Goal: Information Seeking & Learning: Compare options

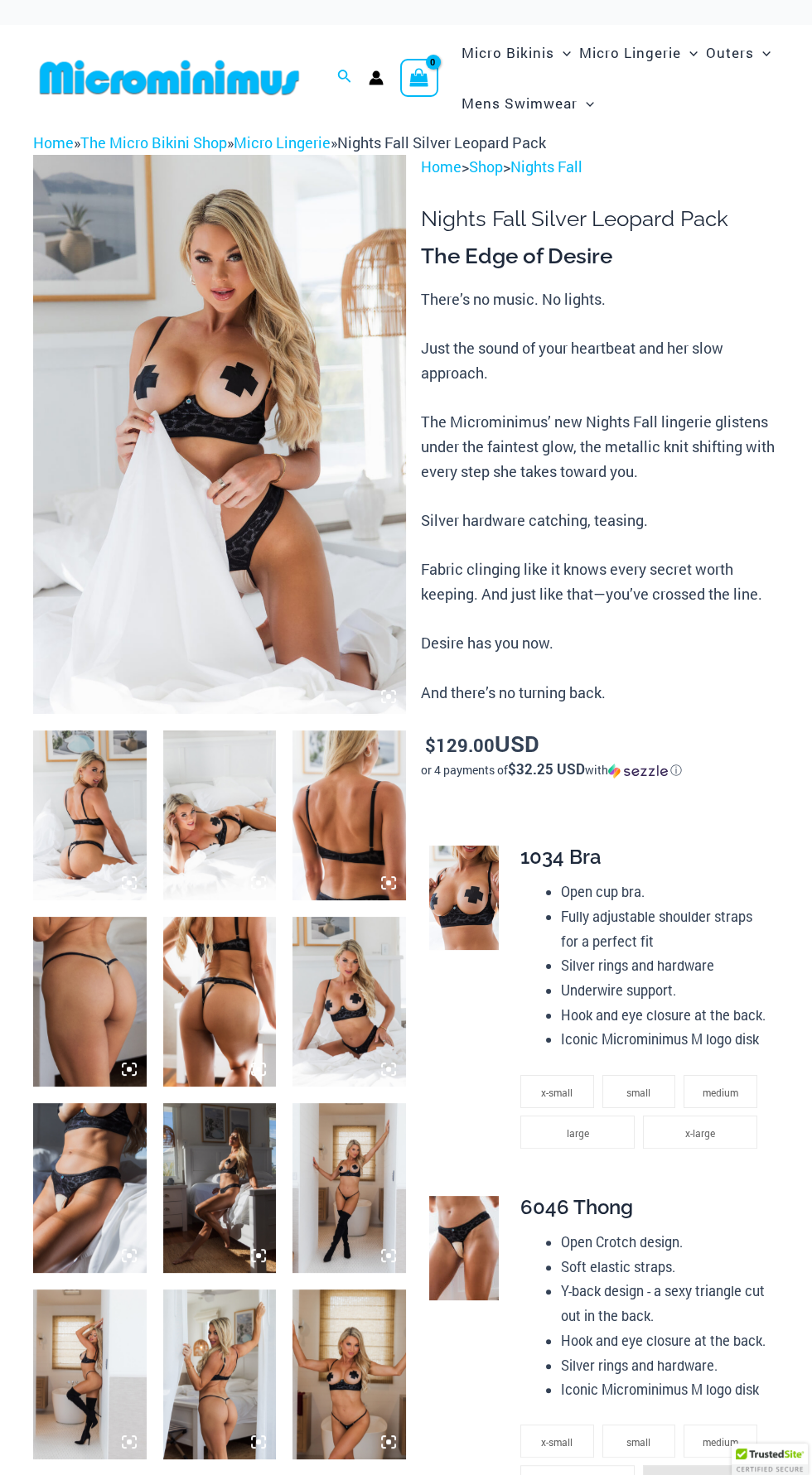
click at [212, 553] on img at bounding box center [220, 434] width 373 height 559
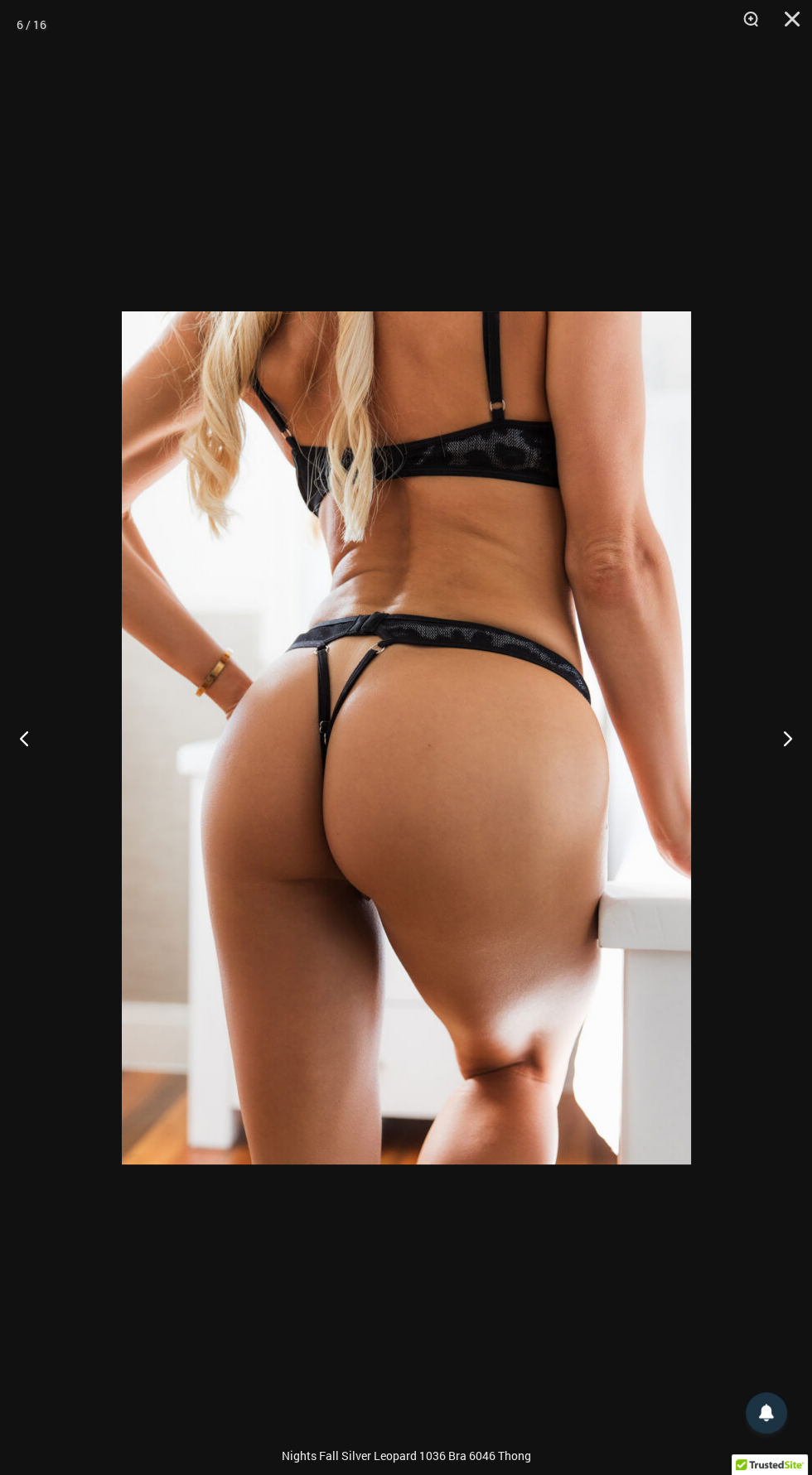
click at [540, 1101] on img at bounding box center [406, 738] width 569 height 853
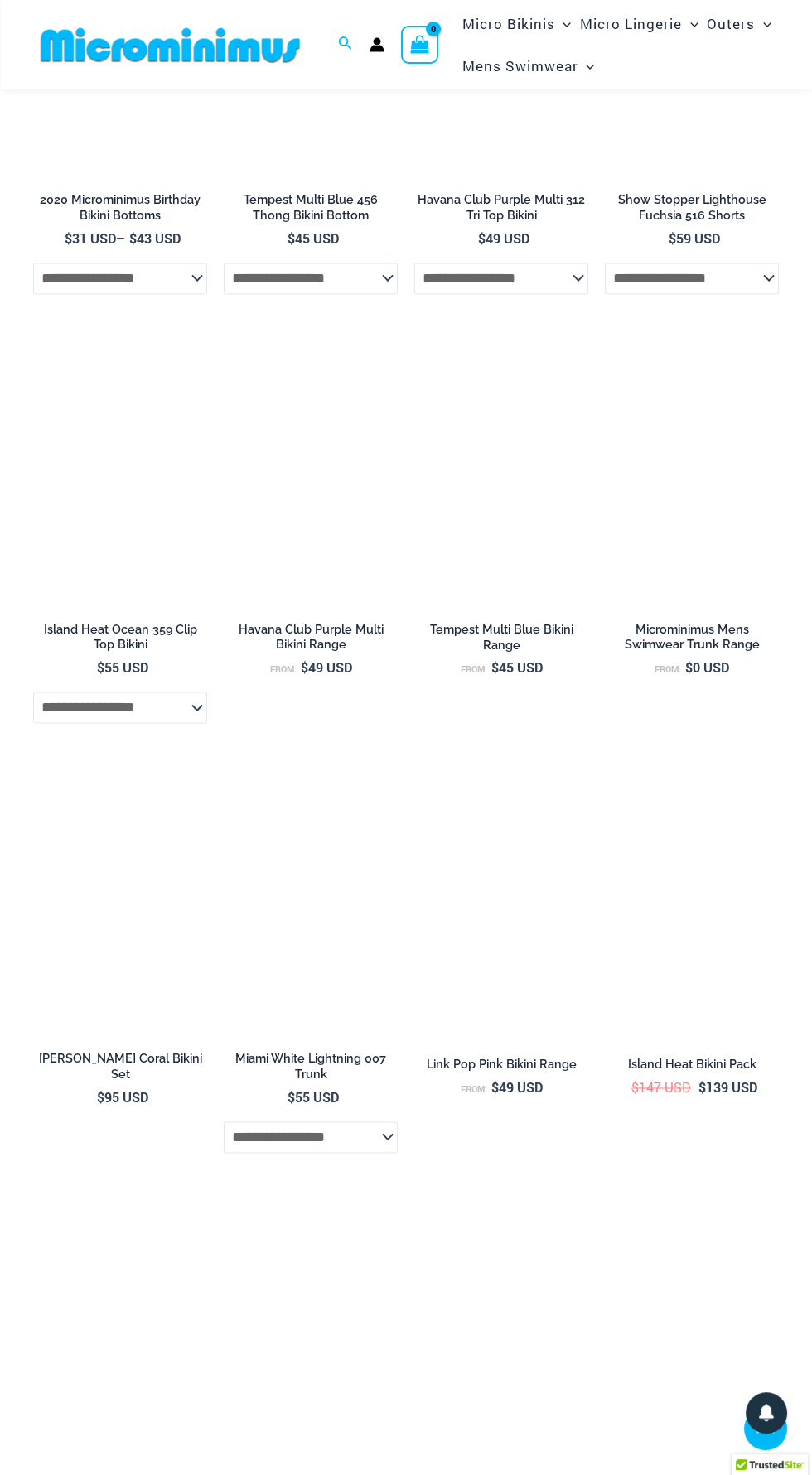
scroll to position [3379, 0]
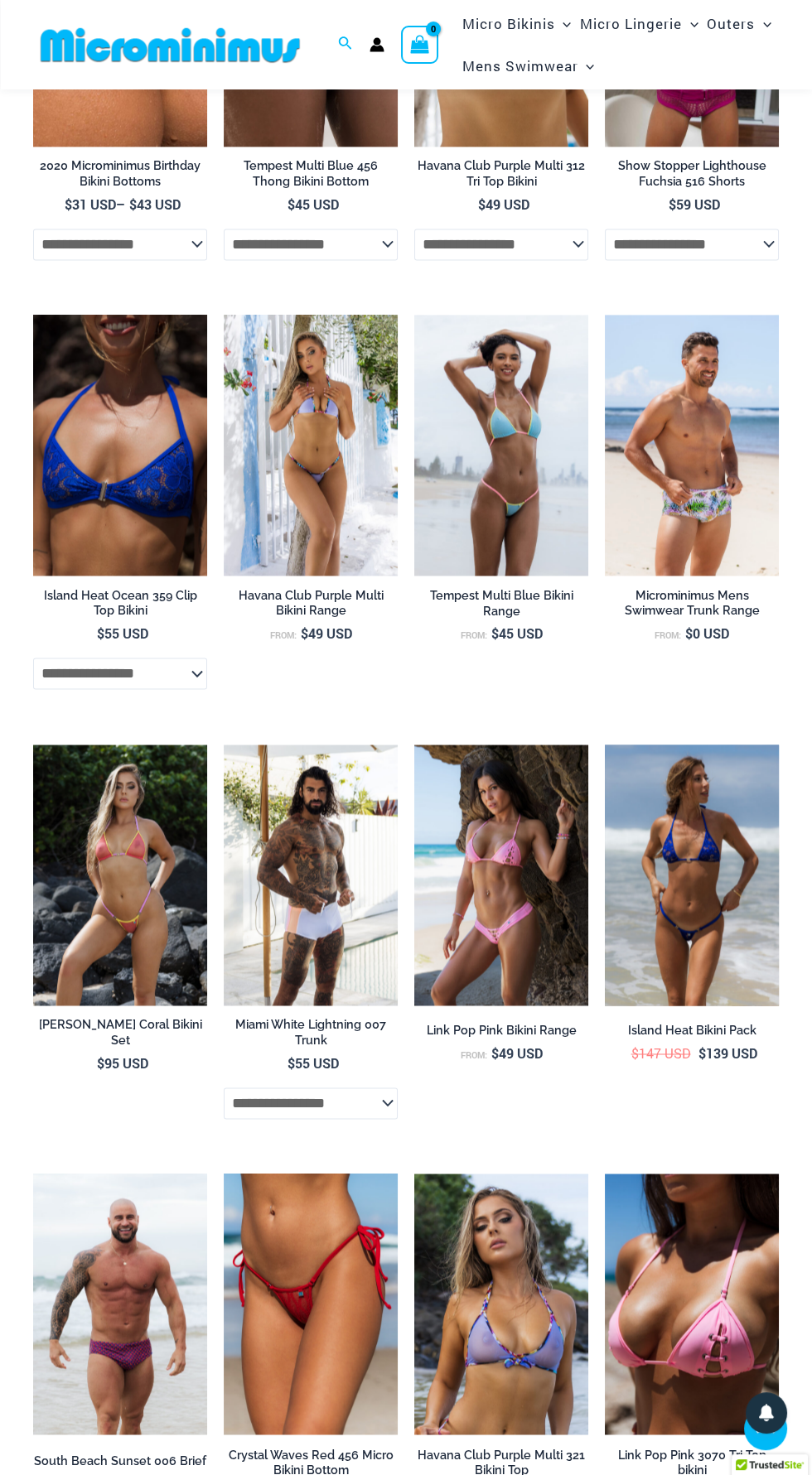
click at [692, 839] on img at bounding box center [692, 875] width 174 height 260
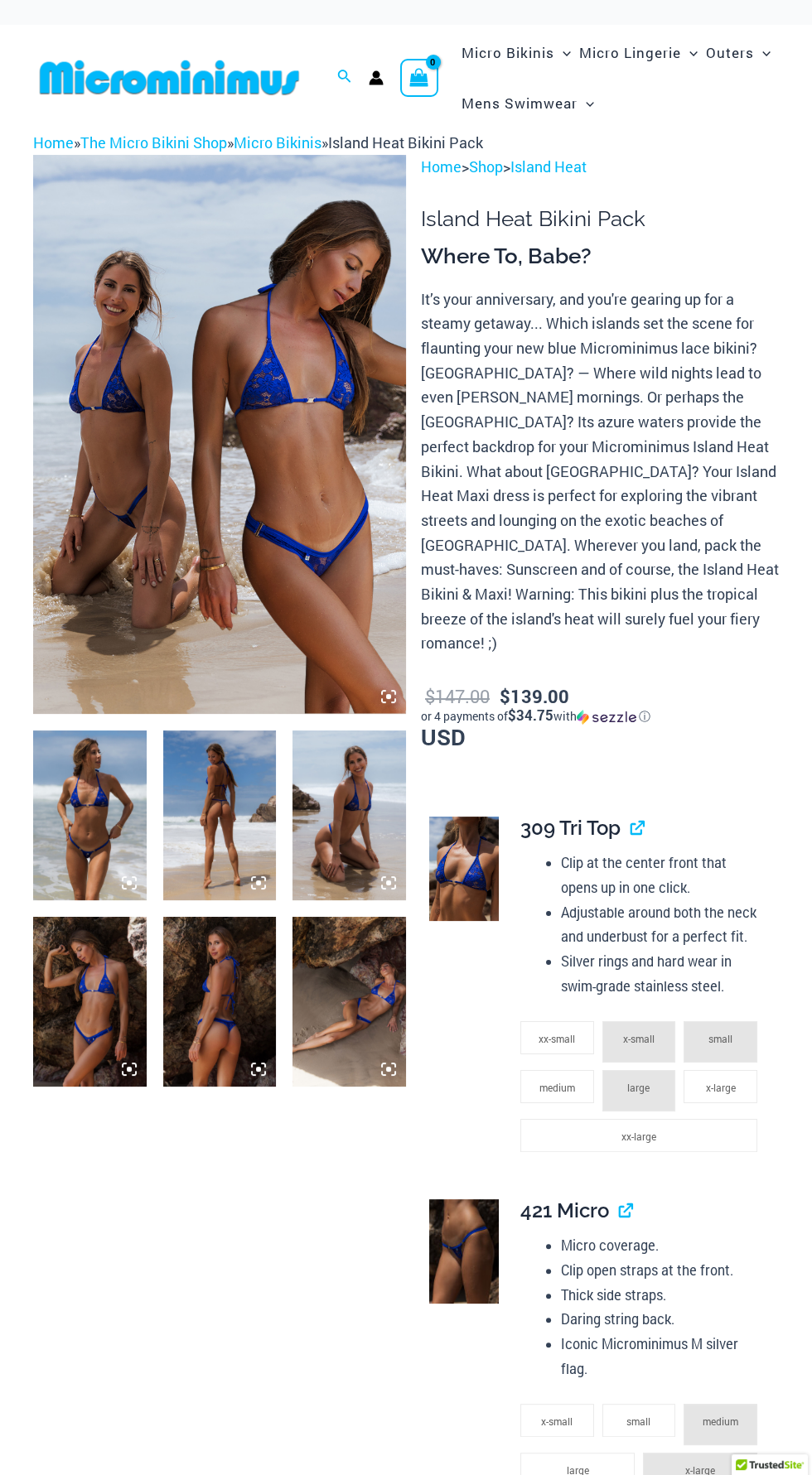
click at [309, 530] on img at bounding box center [220, 434] width 373 height 559
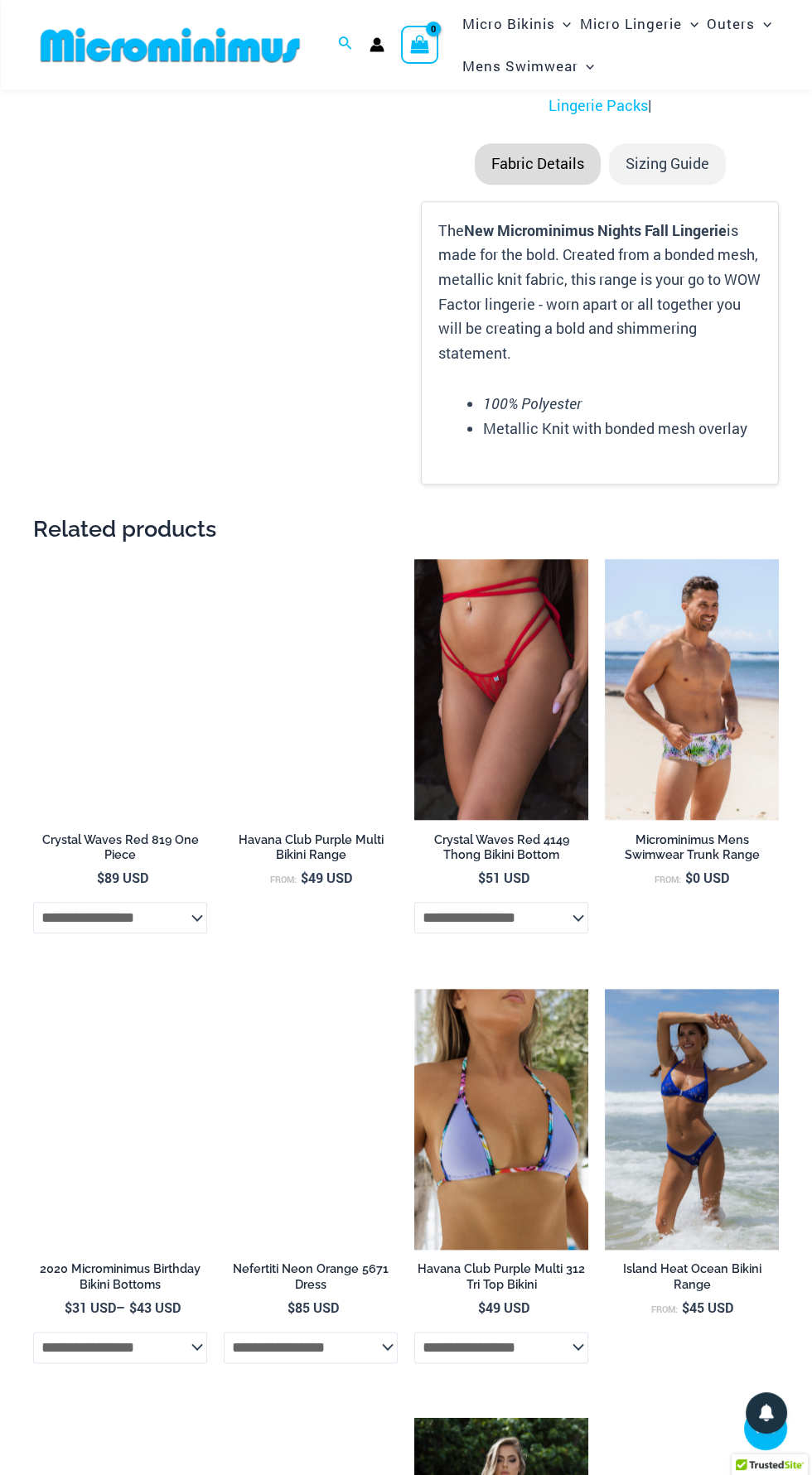
scroll to position [2298, 0]
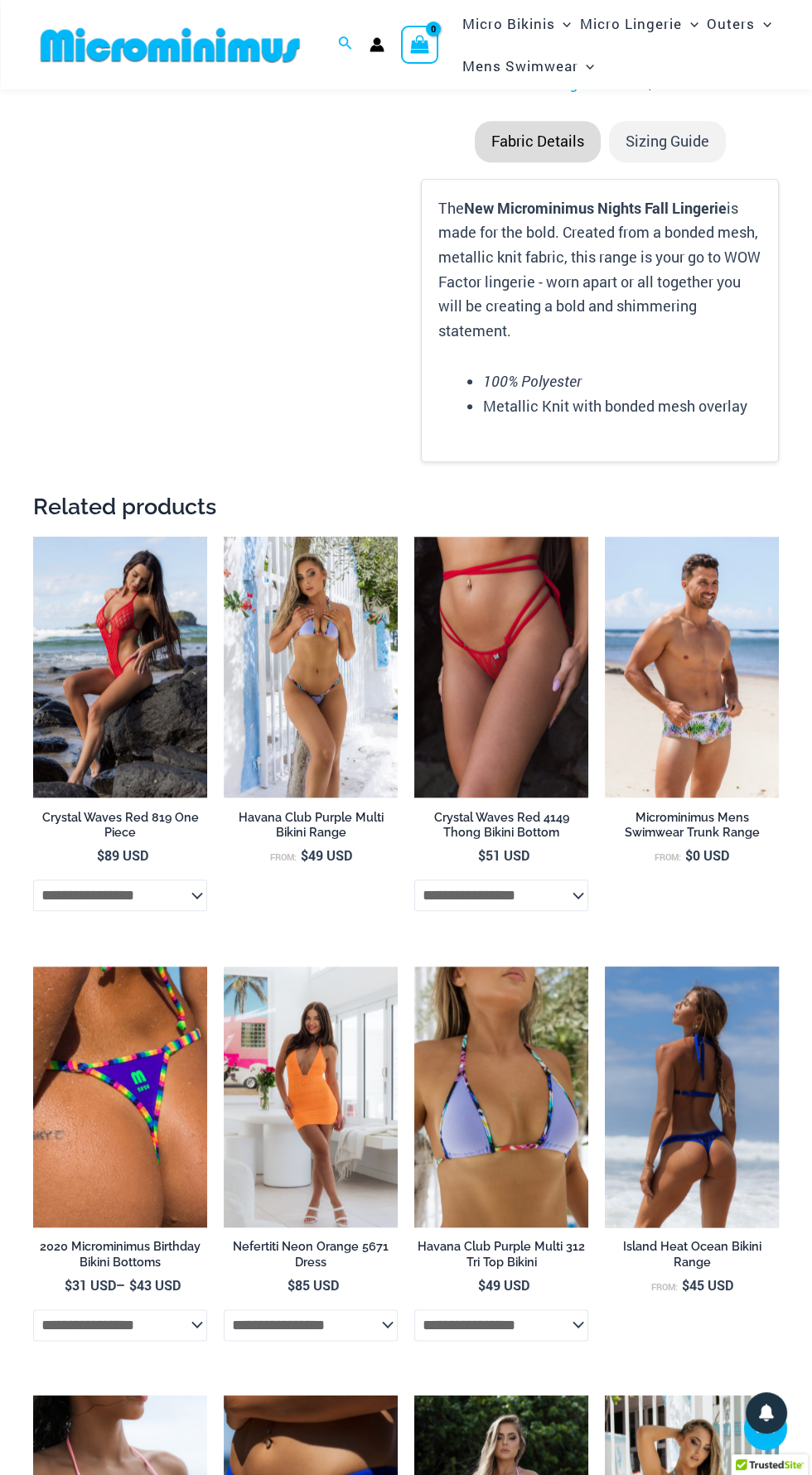
click at [715, 1105] on img at bounding box center [692, 1097] width 174 height 260
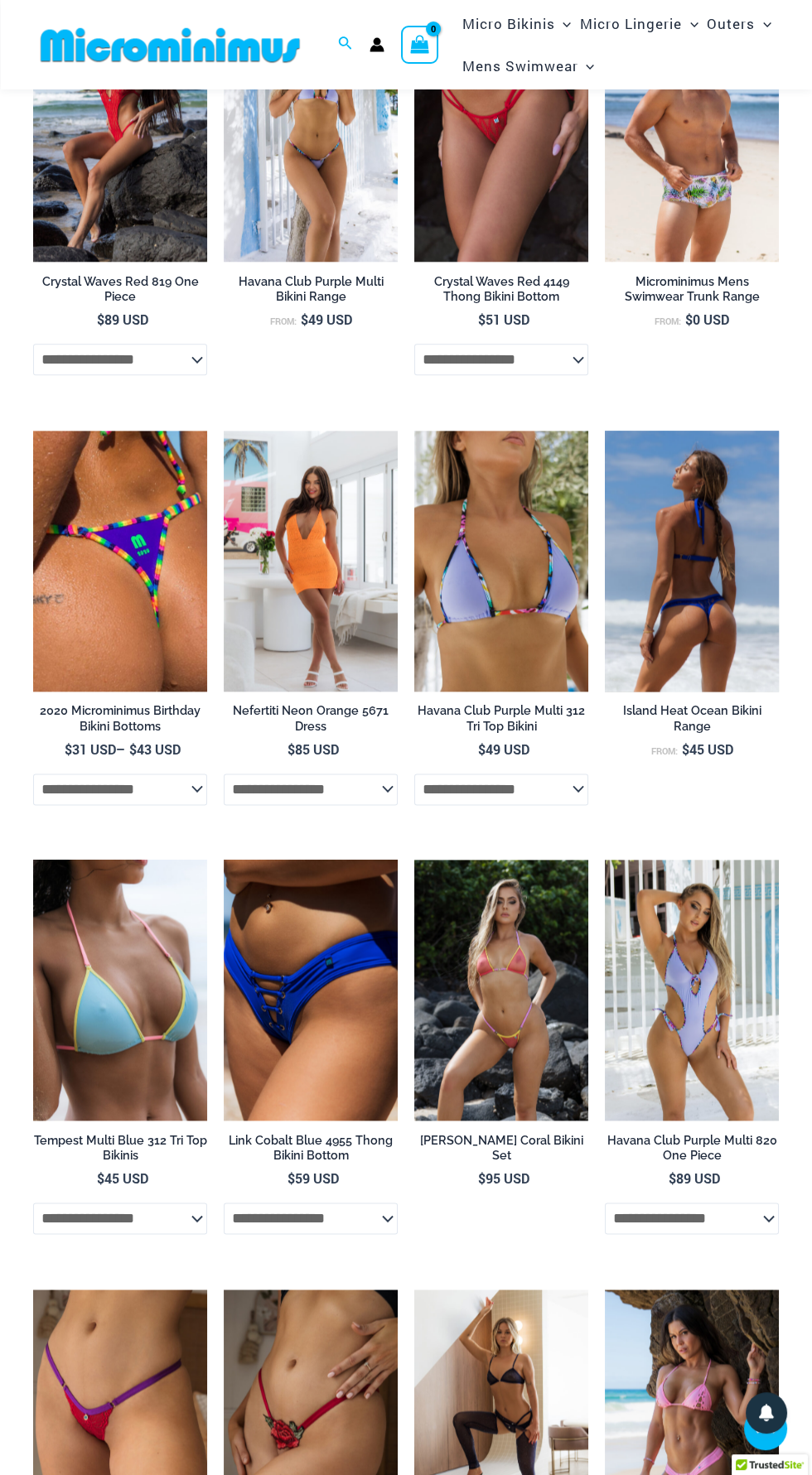
scroll to position [2839, 0]
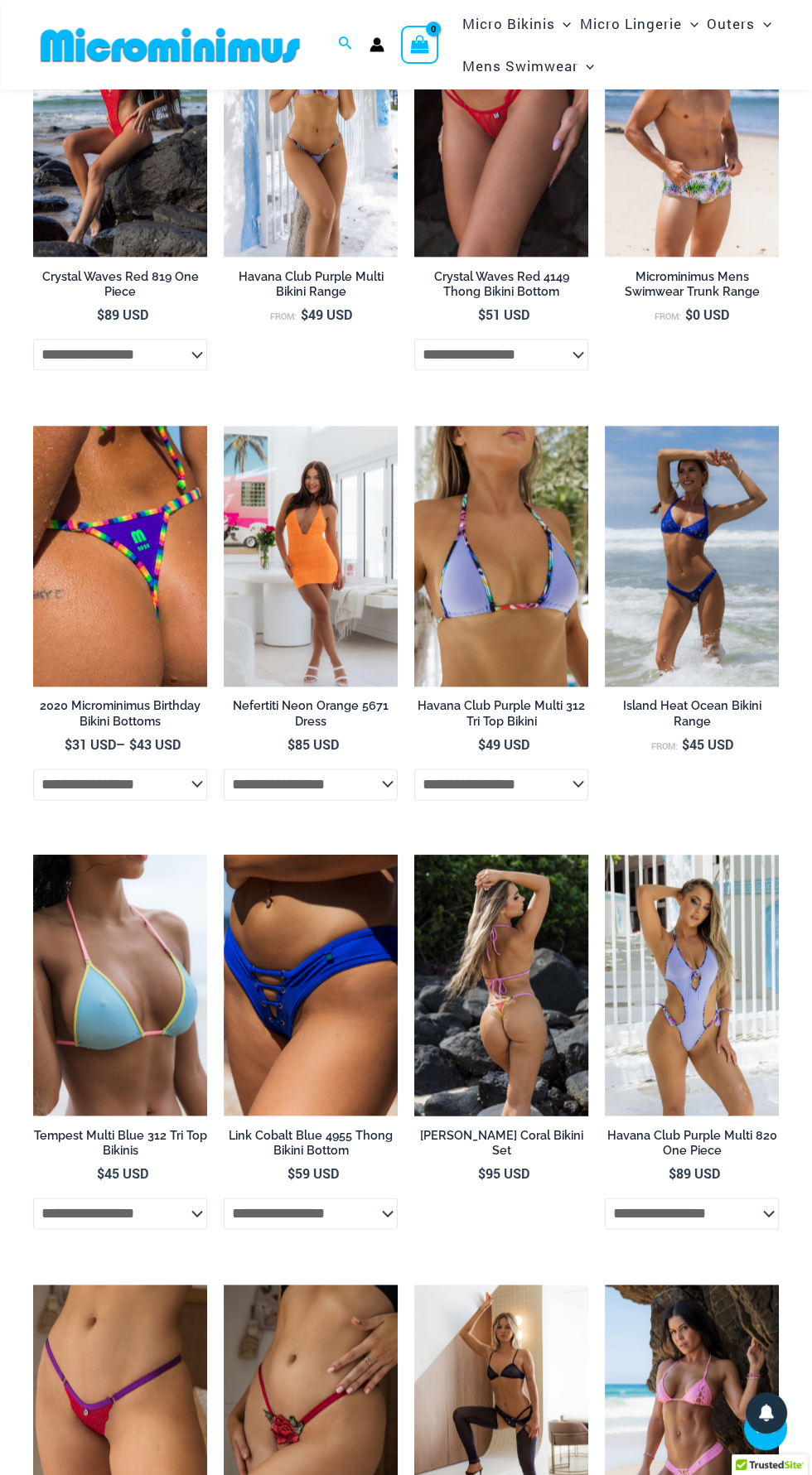
click at [536, 996] on img at bounding box center [501, 985] width 174 height 260
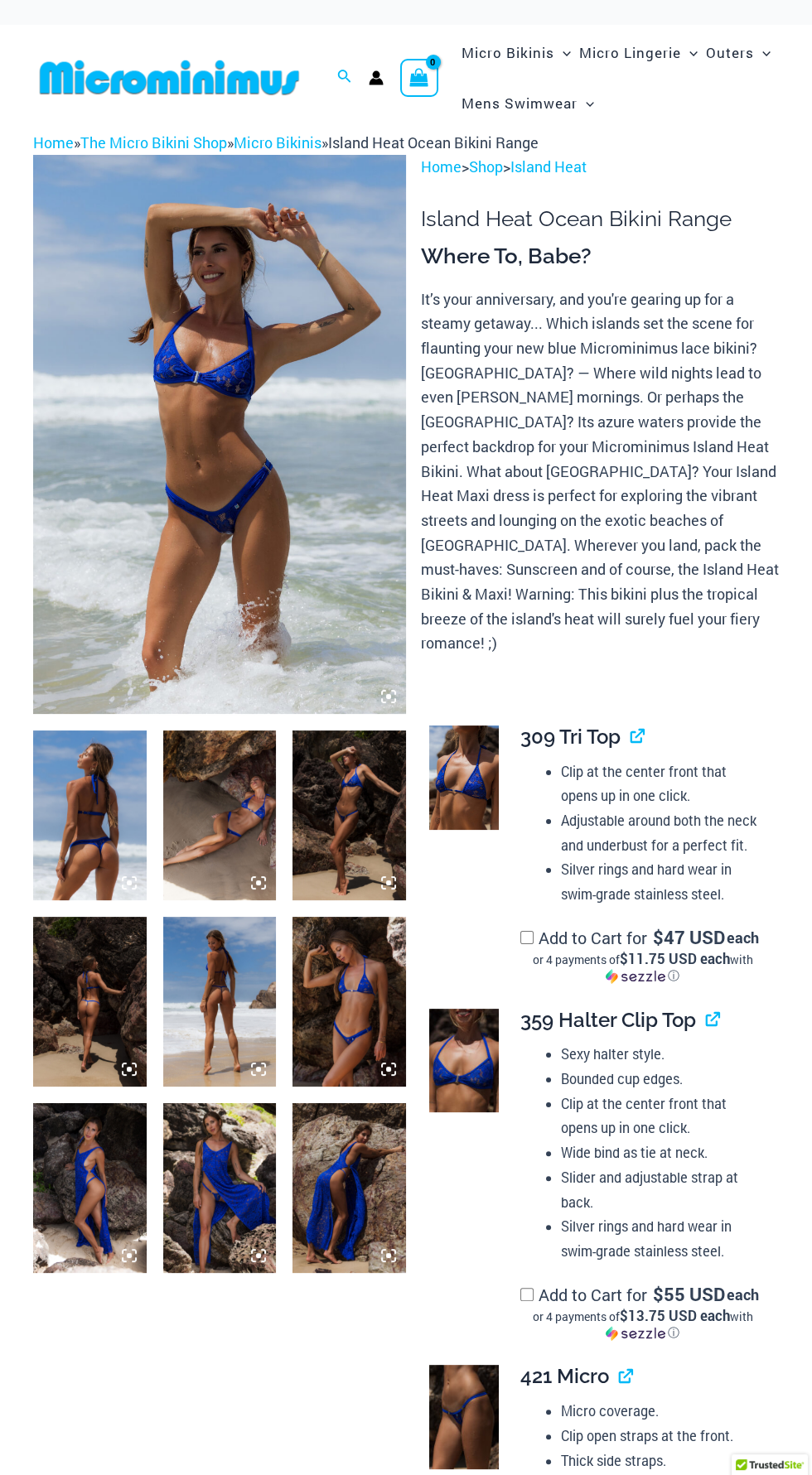
click at [245, 567] on img at bounding box center [220, 434] width 373 height 559
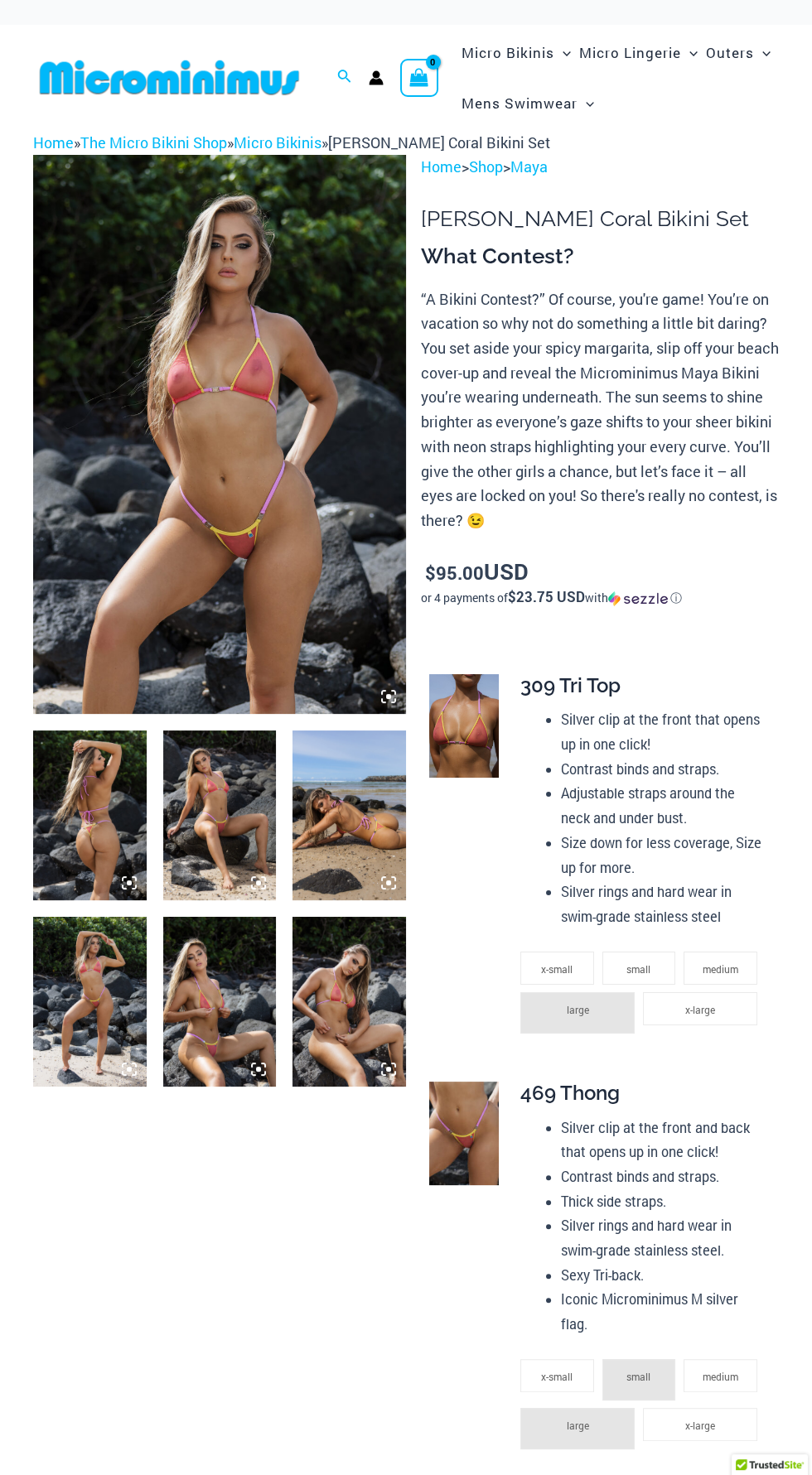
click at [267, 490] on img at bounding box center [220, 434] width 373 height 559
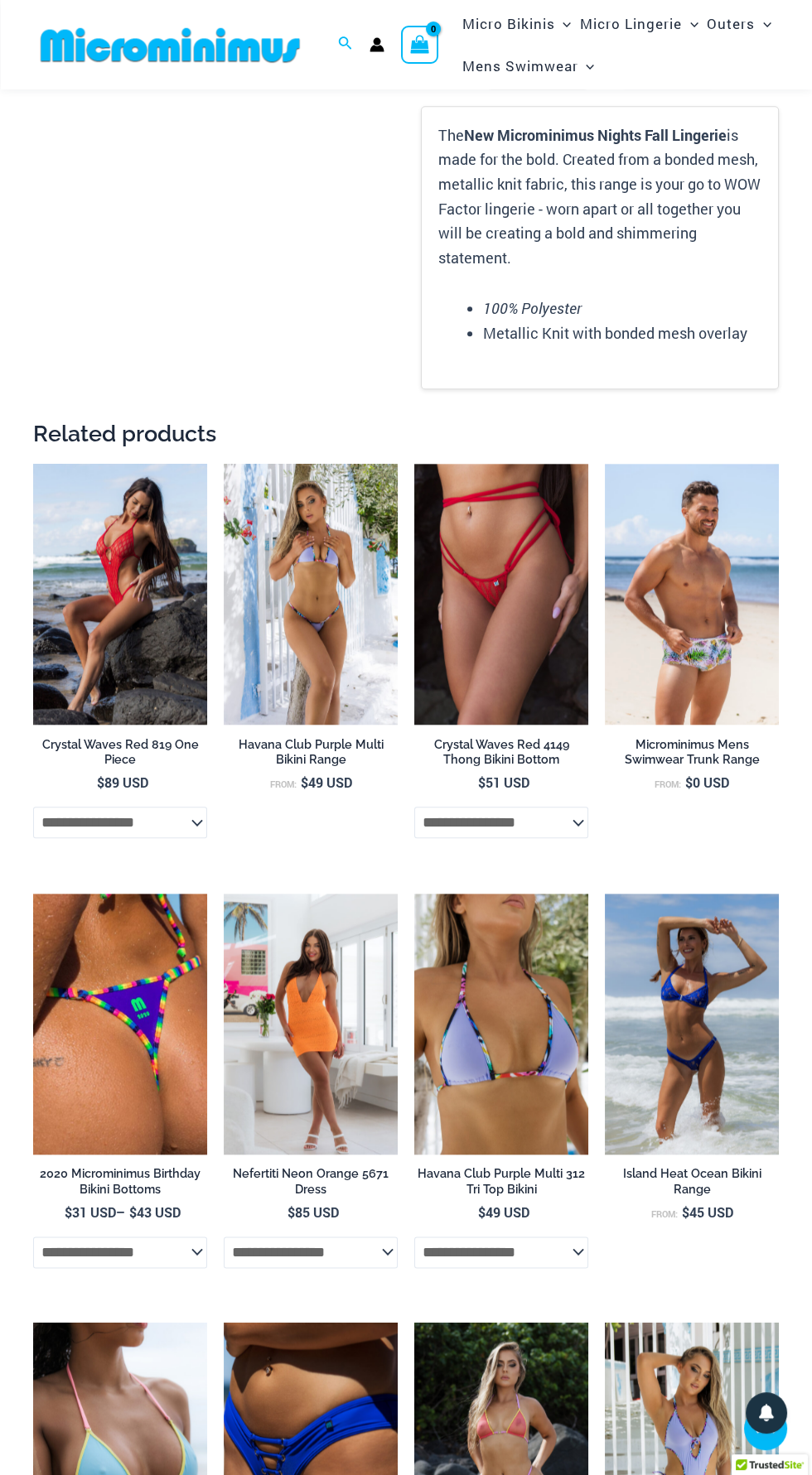
scroll to position [2369, 0]
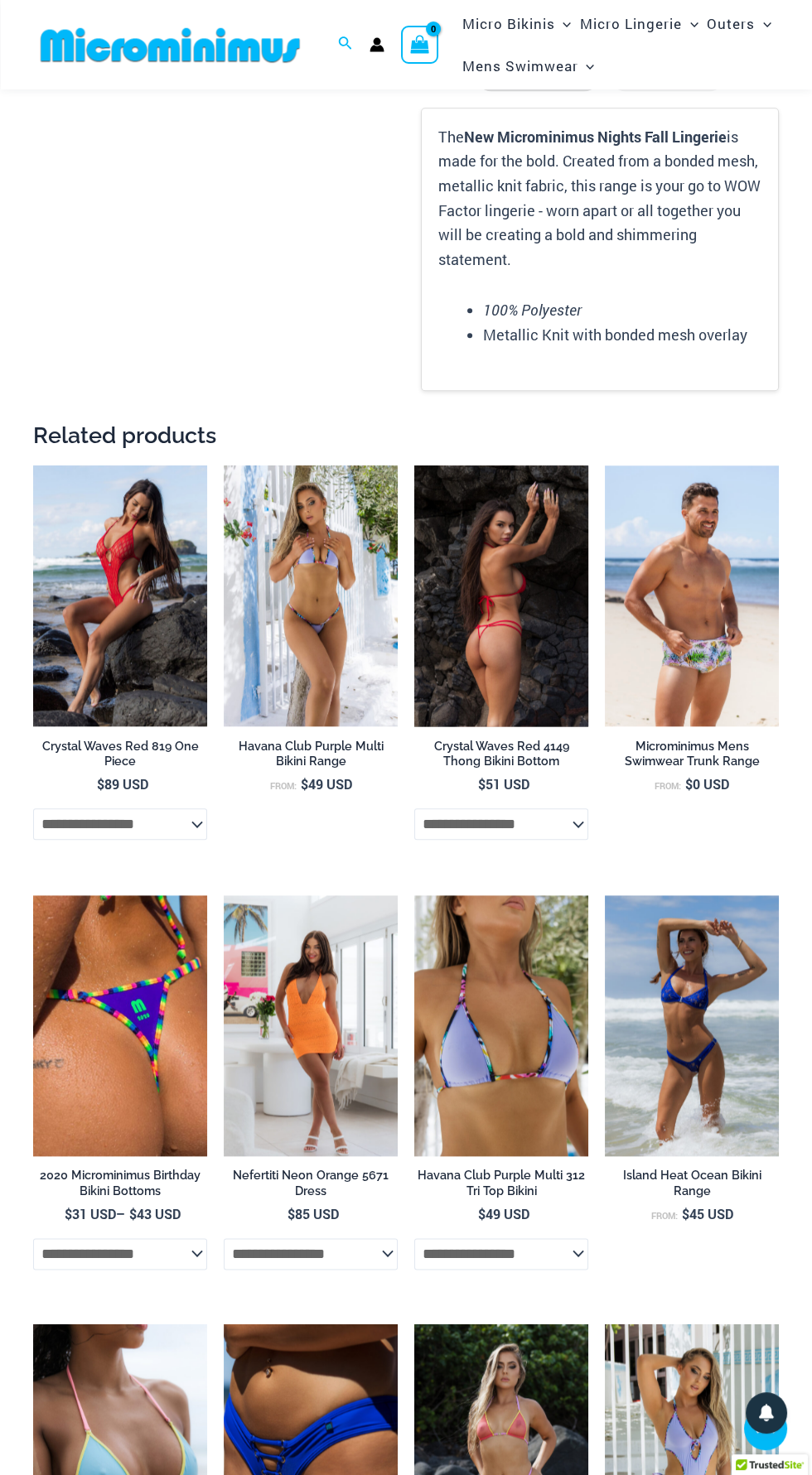
click at [528, 570] on img at bounding box center [501, 596] width 174 height 260
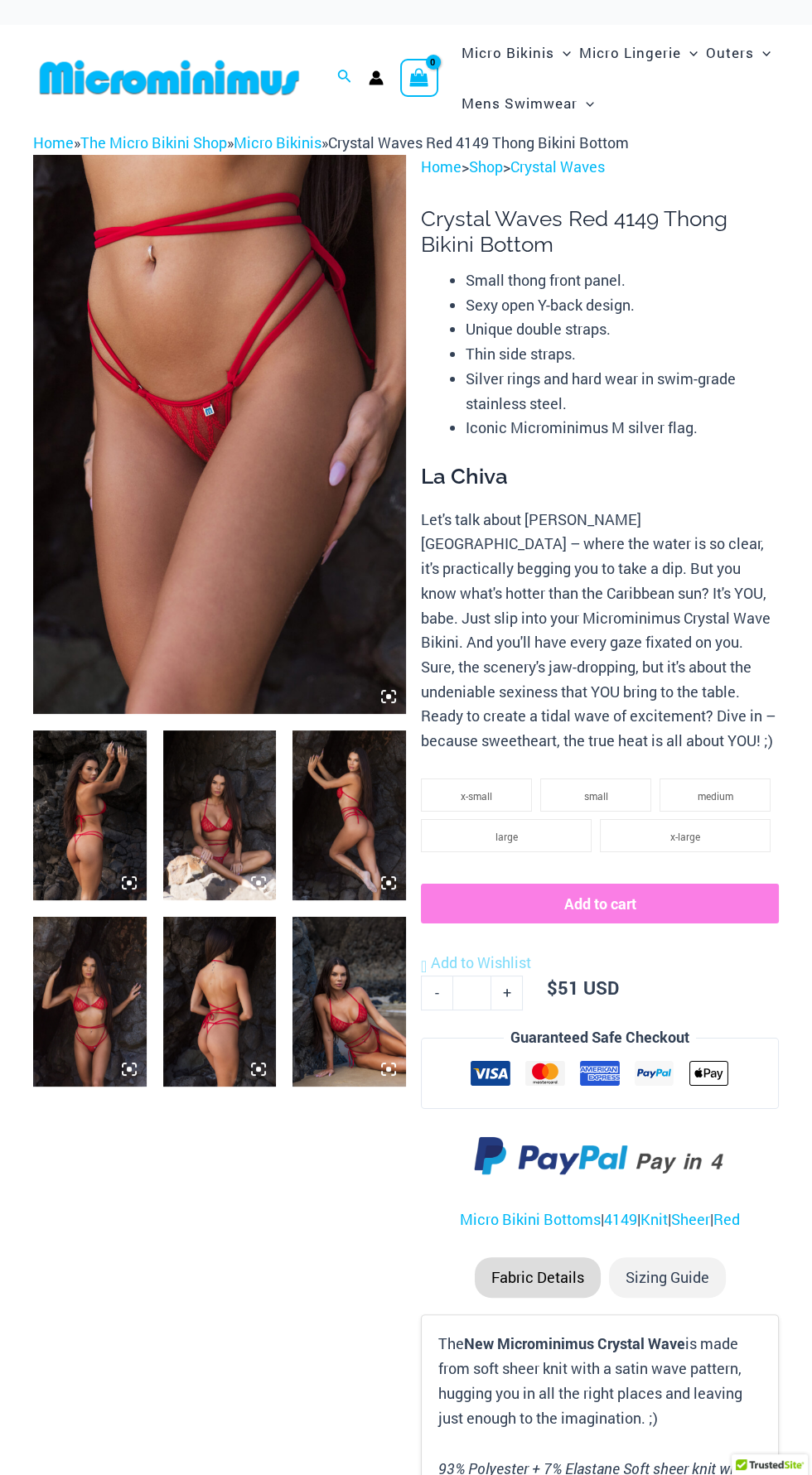
click at [258, 540] on img at bounding box center [220, 434] width 373 height 559
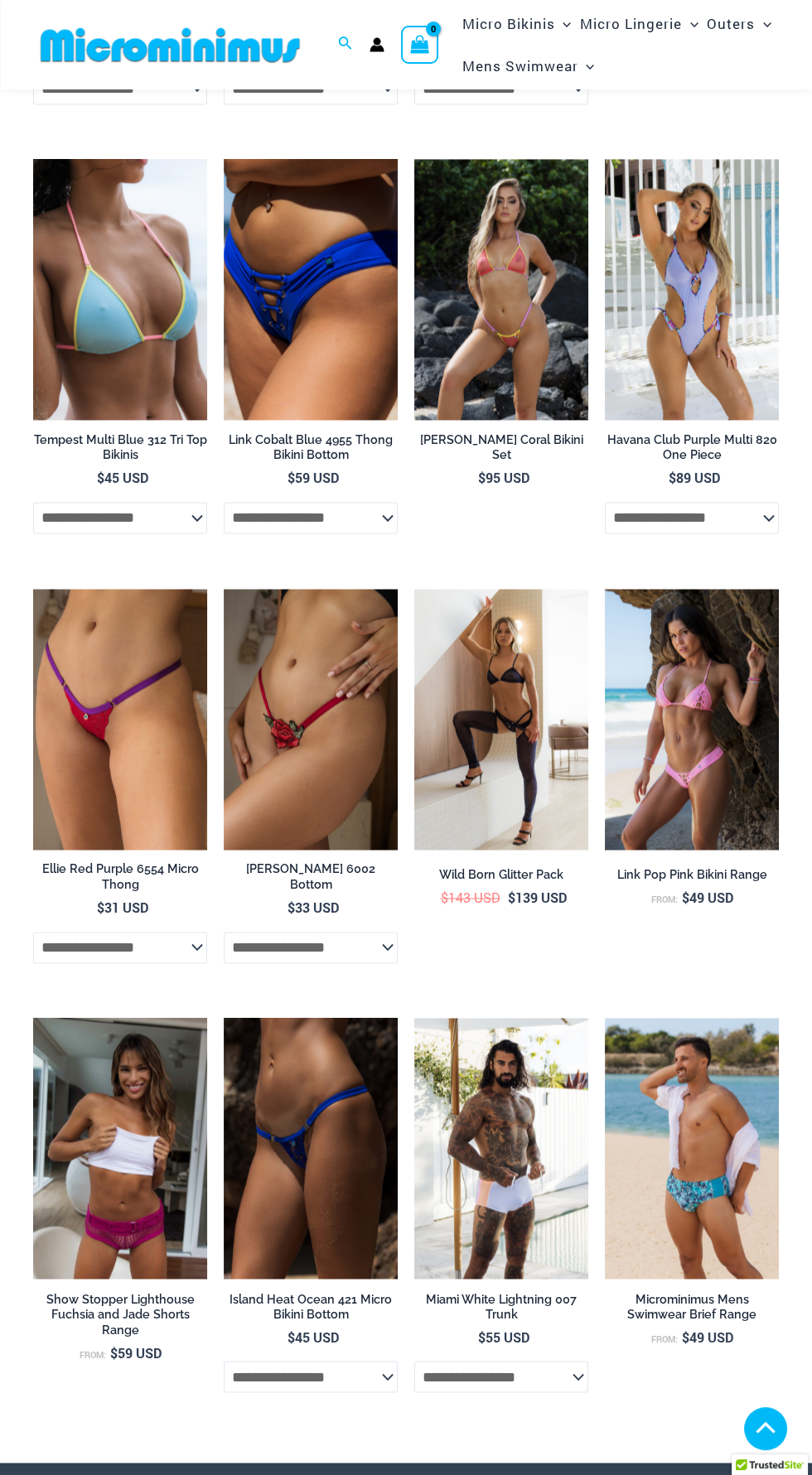
scroll to position [3536, 0]
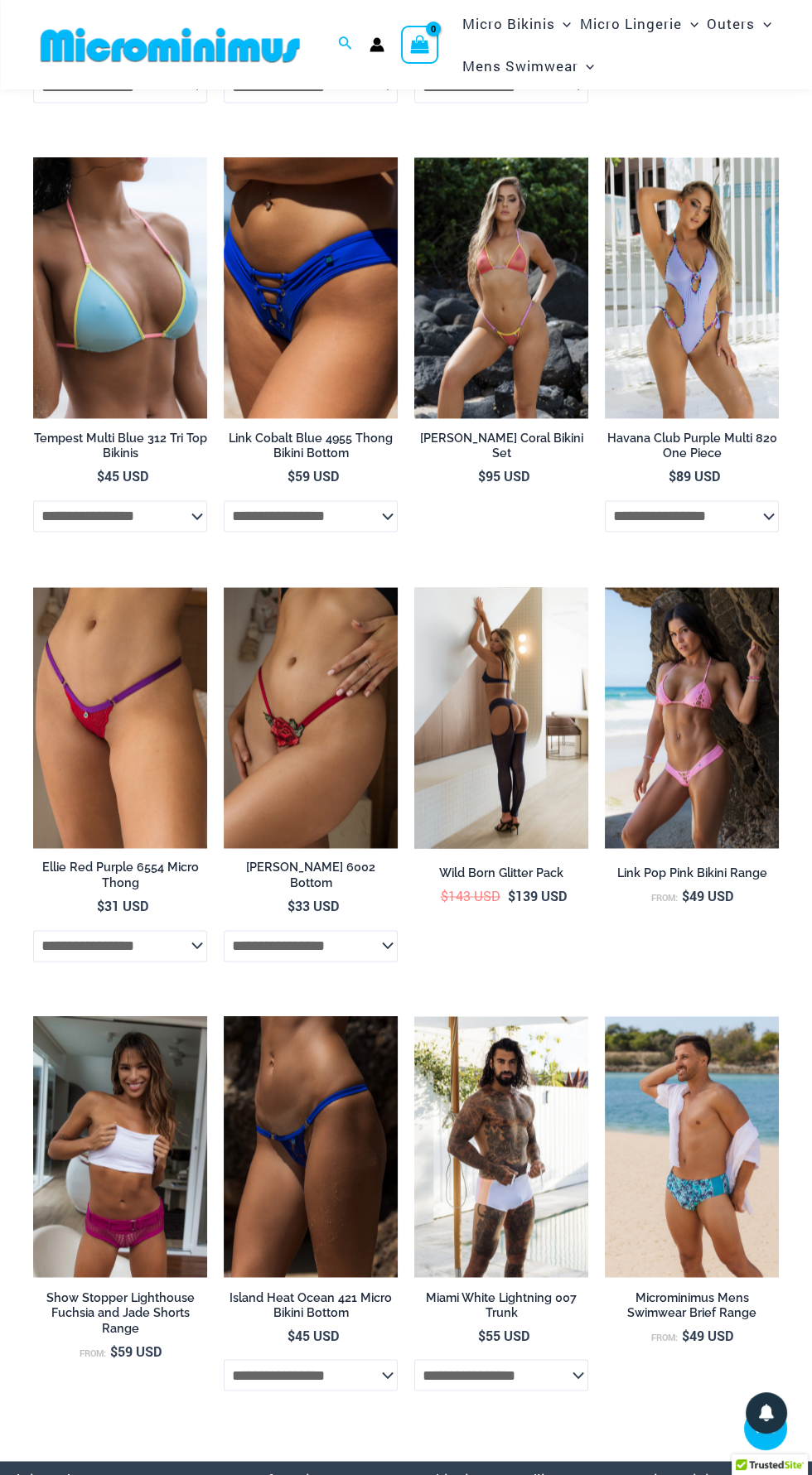
click at [556, 715] on img at bounding box center [501, 717] width 174 height 260
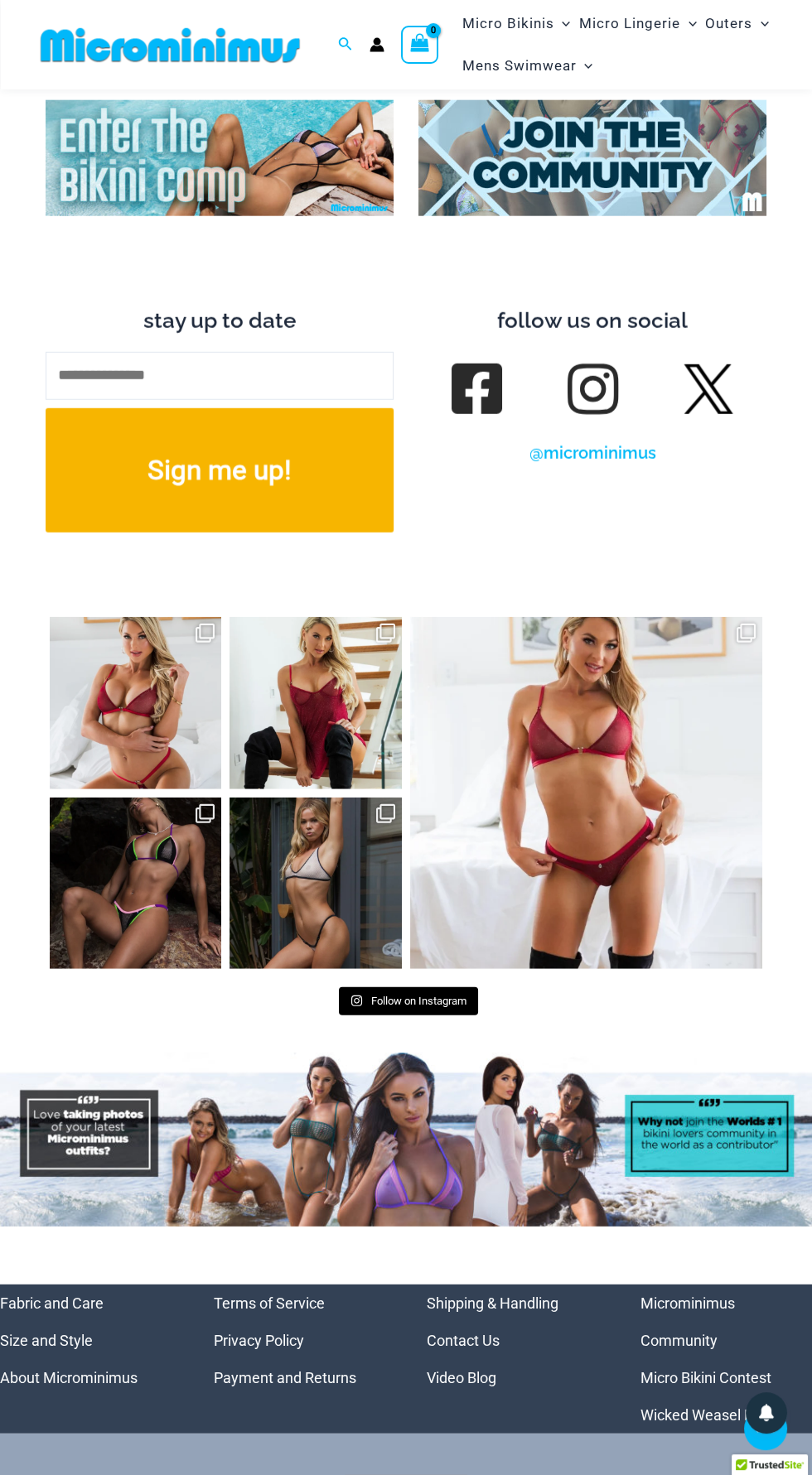
scroll to position [6153, 0]
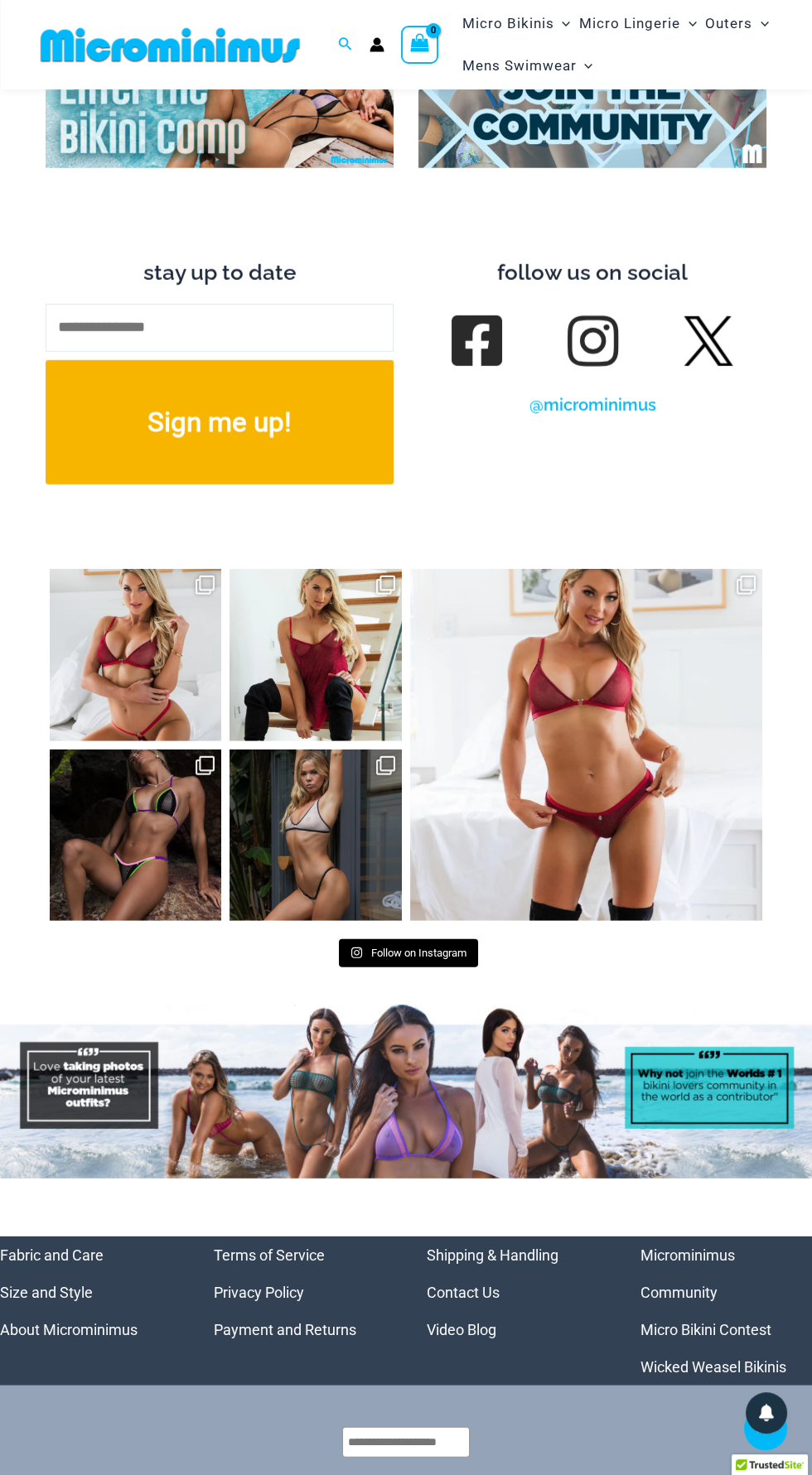
click at [772, 1321] on link "Micro Bikini Contest" at bounding box center [705, 1330] width 131 height 18
